Goal: Entertainment & Leisure: Consume media (video, audio)

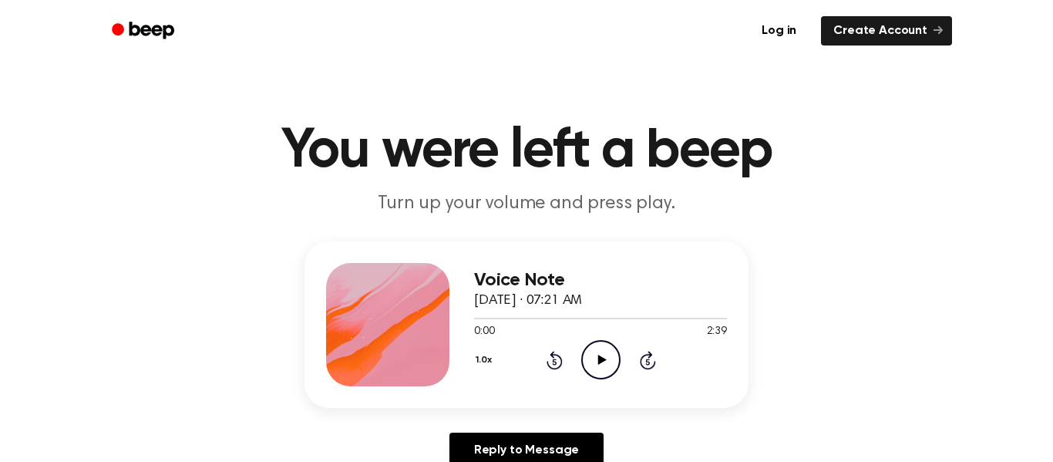
click at [598, 371] on icon "Play Audio" at bounding box center [600, 359] width 39 height 39
click at [608, 372] on icon "Play Audio" at bounding box center [600, 359] width 39 height 39
click at [560, 359] on icon at bounding box center [554, 360] width 16 height 18
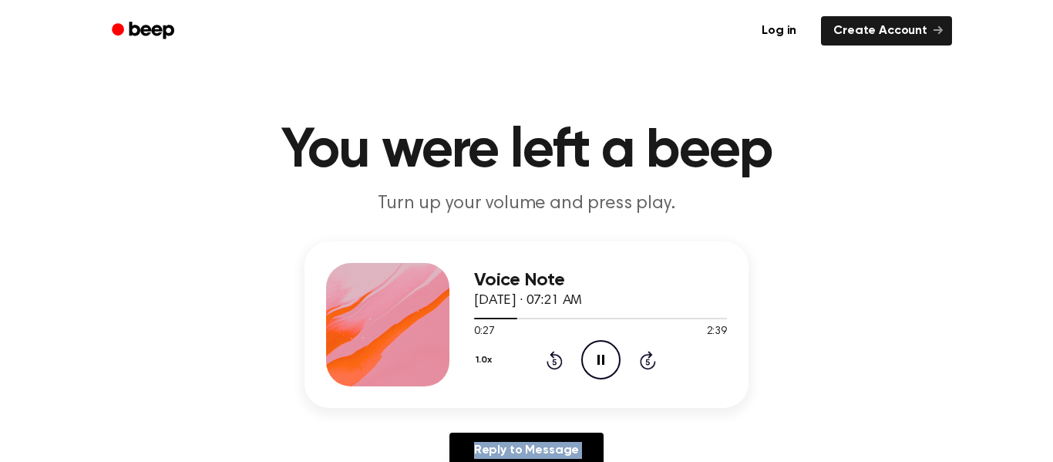
click at [560, 359] on icon at bounding box center [554, 360] width 16 height 18
